Goal: Task Accomplishment & Management: Manage account settings

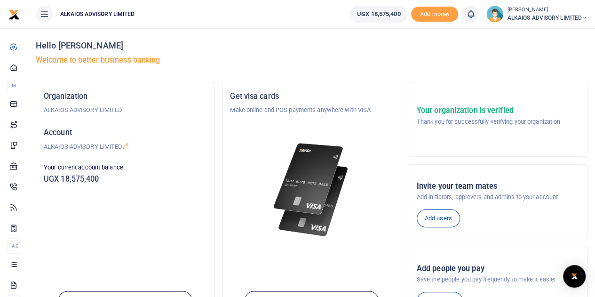
click at [542, 13] on small "[PERSON_NAME]" at bounding box center [547, 10] width 80 height 8
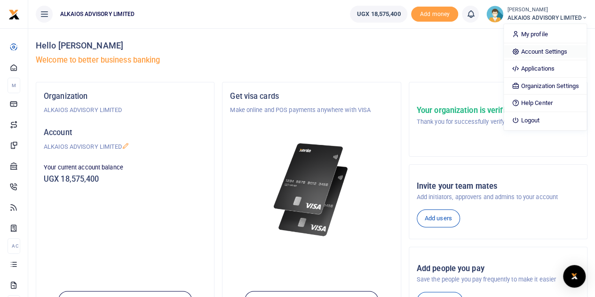
click at [539, 50] on link "Account Settings" at bounding box center [545, 51] width 82 height 13
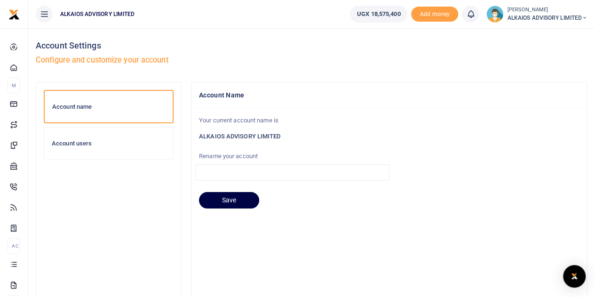
click at [81, 143] on h6 "Account users" at bounding box center [109, 144] width 114 height 8
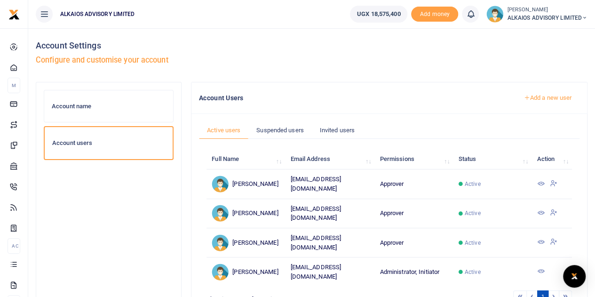
click at [540, 181] on icon at bounding box center [541, 184] width 8 height 8
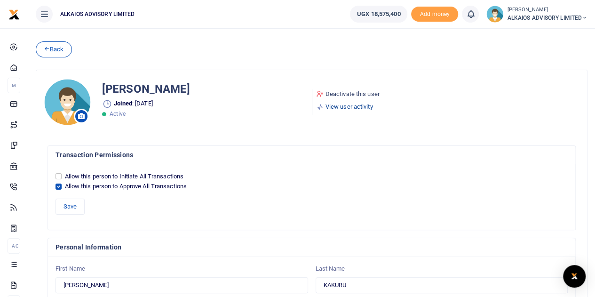
click at [337, 106] on link "View user activity" at bounding box center [347, 106] width 63 height 9
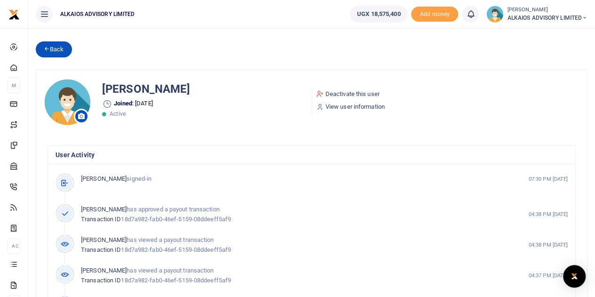
click at [49, 46] on icon at bounding box center [47, 48] width 6 height 7
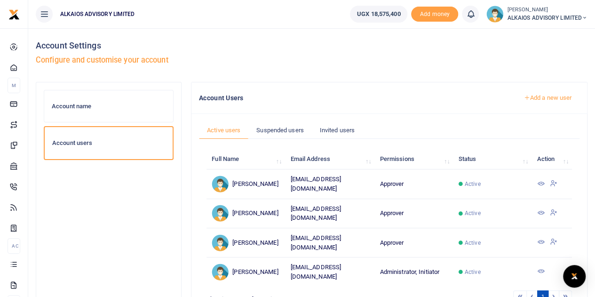
click at [541, 209] on icon at bounding box center [541, 213] width 8 height 8
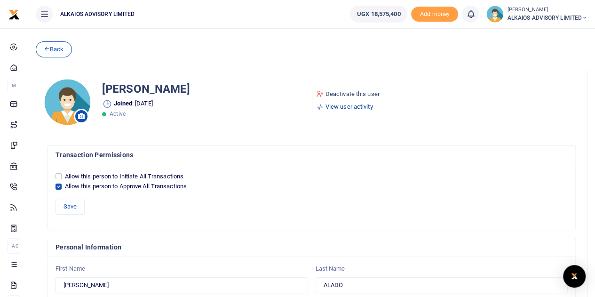
click at [366, 106] on link "View user activity" at bounding box center [347, 106] width 63 height 9
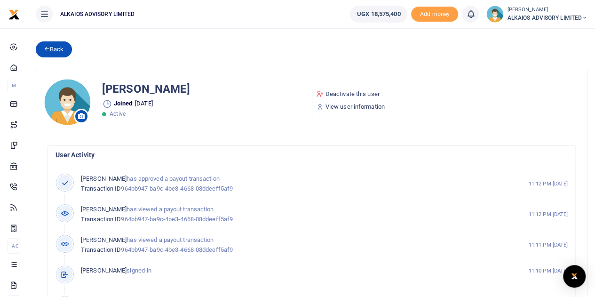
click at [51, 47] on link "Back" at bounding box center [54, 49] width 36 height 16
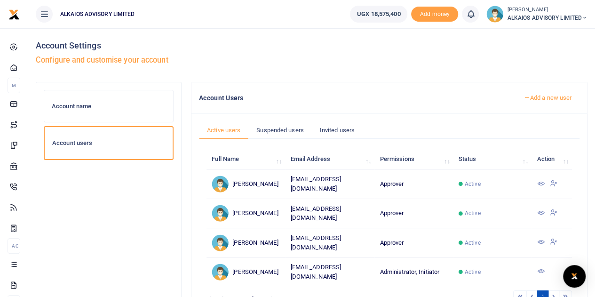
click at [540, 238] on icon at bounding box center [541, 242] width 8 height 8
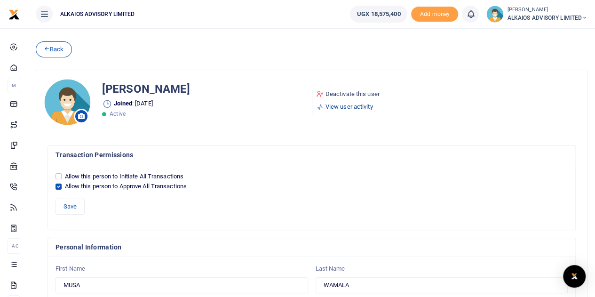
click at [366, 105] on link "View user activity" at bounding box center [347, 106] width 63 height 9
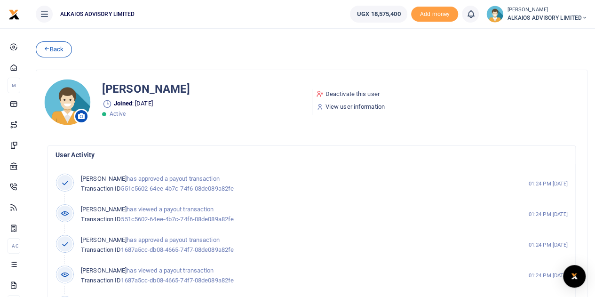
click at [538, 23] on ul "UGX 18,575,400 Add money Notifications 0 You have no new notification" at bounding box center [468, 14] width 253 height 28
click at [553, 16] on span "ALKAIOS ADVISORY LIMITED" at bounding box center [547, 18] width 80 height 8
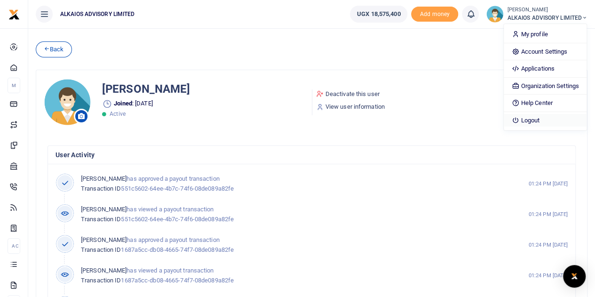
click at [524, 116] on link "Logout" at bounding box center [545, 120] width 82 height 13
